Goal: Information Seeking & Learning: Learn about a topic

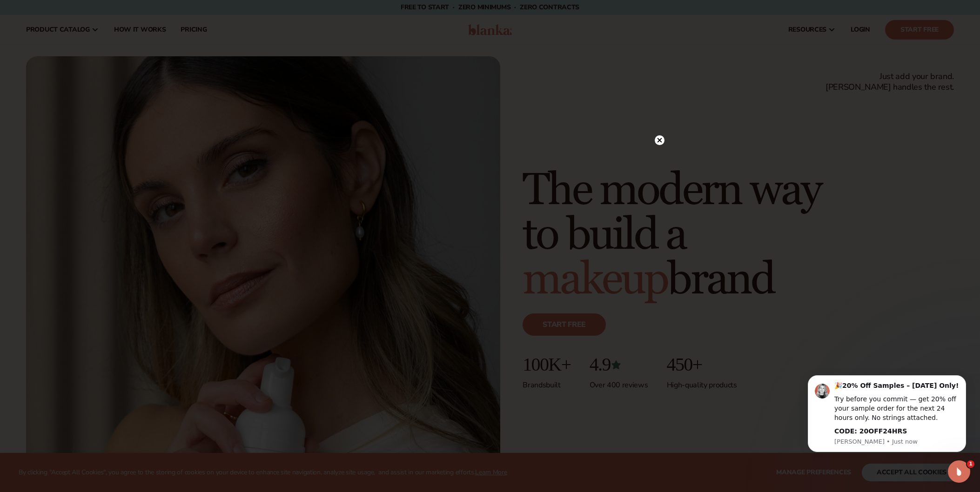
click at [653, 138] on div at bounding box center [490, 246] width 980 height 492
click at [657, 139] on circle at bounding box center [660, 140] width 10 height 10
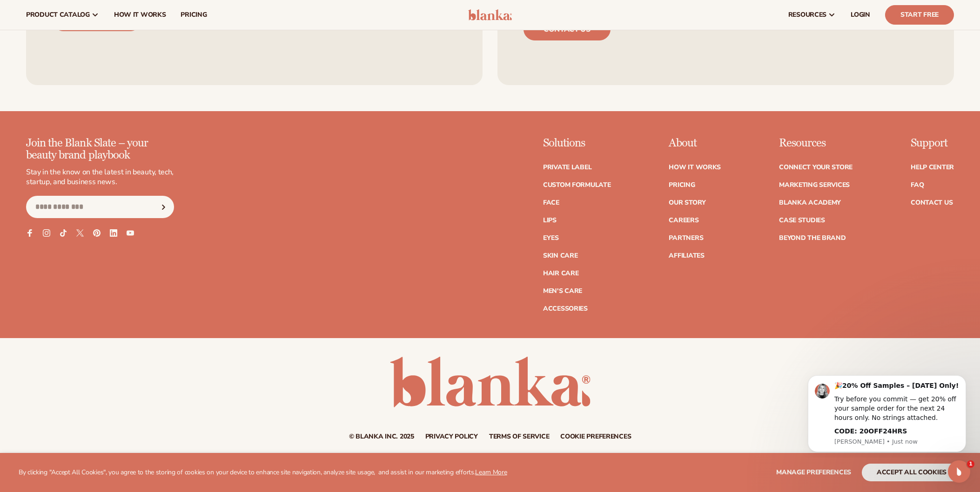
scroll to position [4567, 0]
click at [686, 175] on ul "How It Works Pricing Our Story Careers Partners Affiliates" at bounding box center [695, 207] width 52 height 104
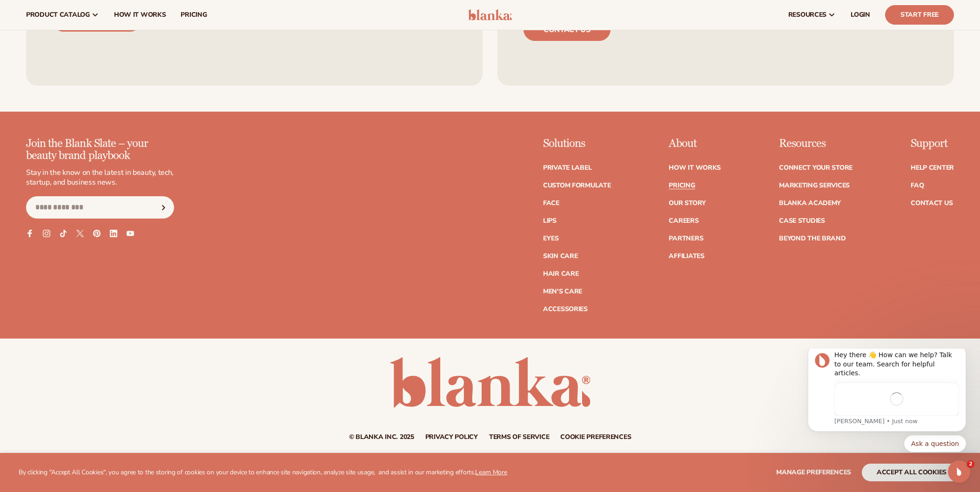
click at [685, 182] on link "Pricing" at bounding box center [682, 185] width 26 height 7
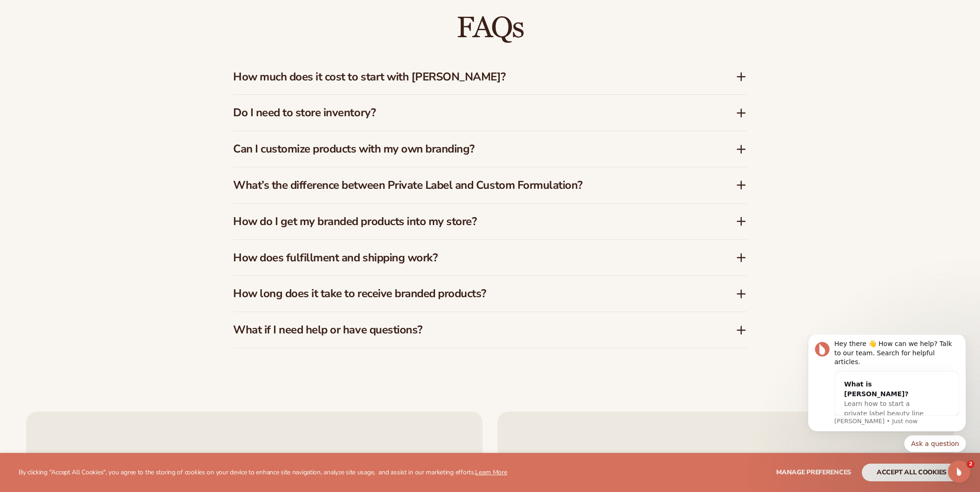
scroll to position [1584, 0]
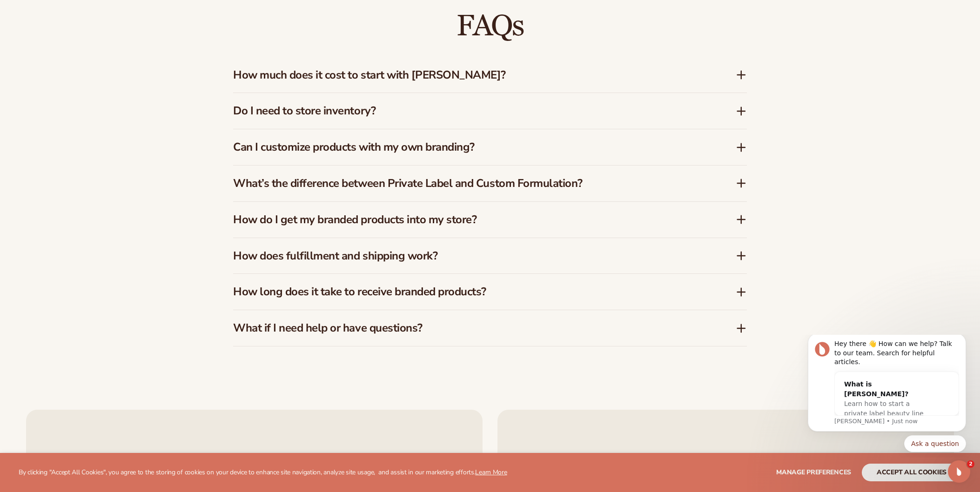
click at [383, 249] on h3 "How does fulfillment and shipping work?" at bounding box center [470, 255] width 475 height 13
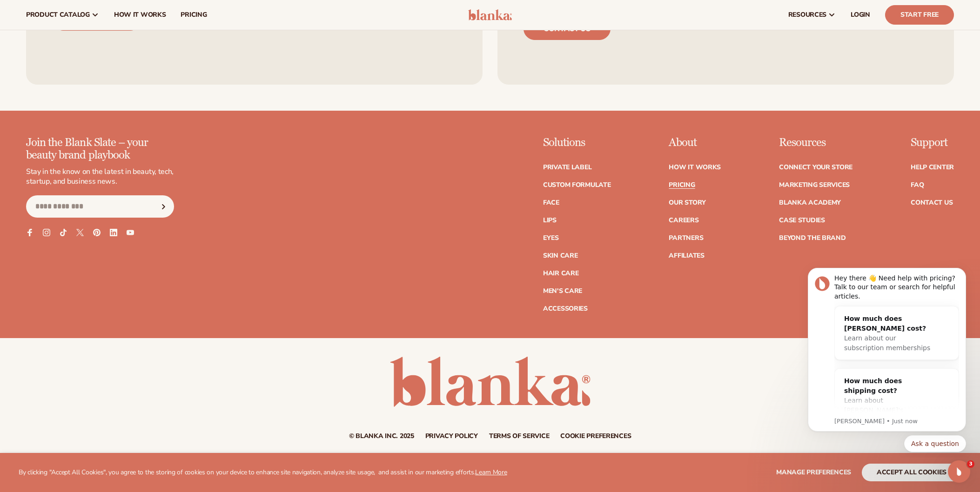
scroll to position [2107, 0]
click at [918, 182] on link "FAQ" at bounding box center [917, 185] width 13 height 7
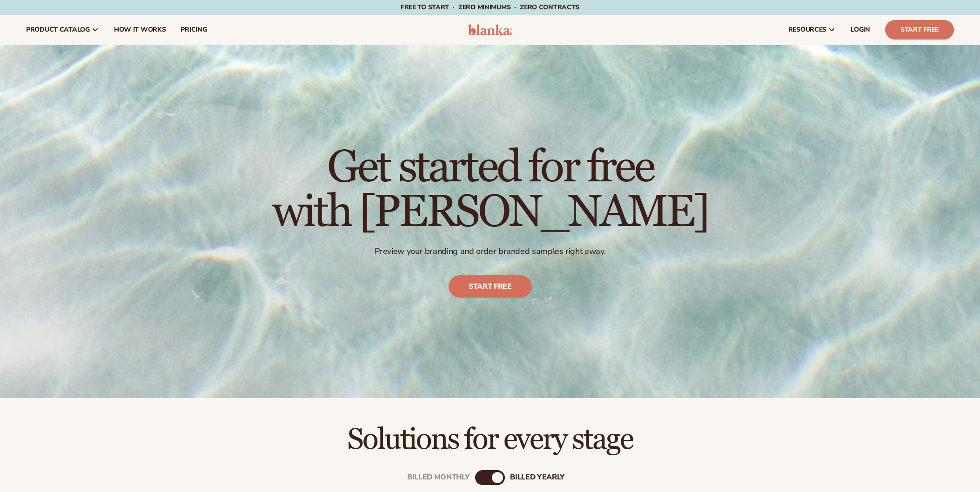
scroll to position [1502, 0]
